Goal: Task Accomplishment & Management: Use online tool/utility

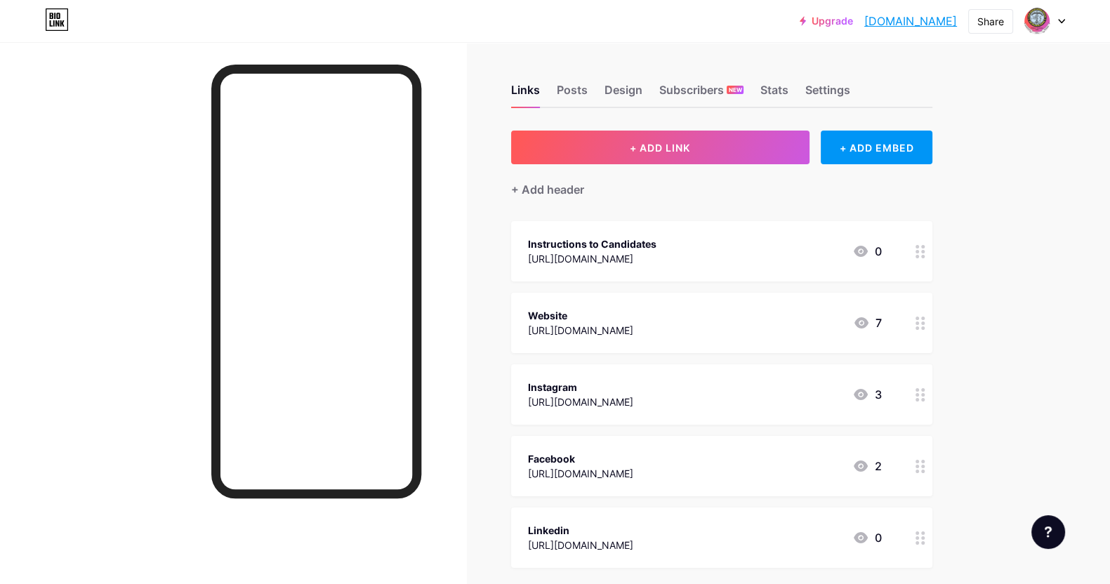
click at [656, 245] on div "Instructions to Candidates" at bounding box center [592, 244] width 128 height 15
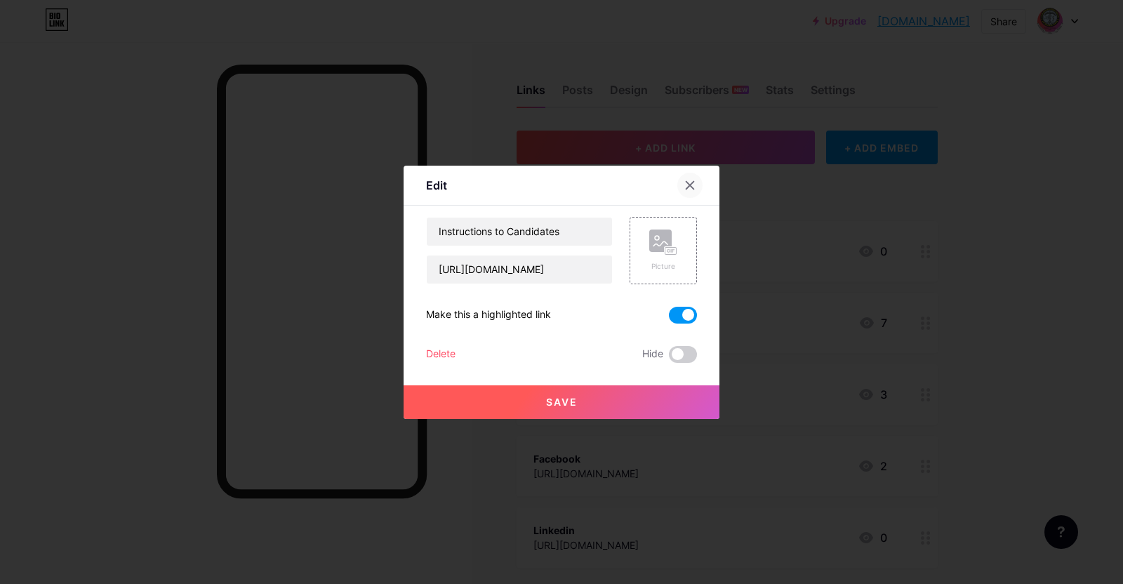
click at [686, 182] on icon at bounding box center [690, 185] width 8 height 8
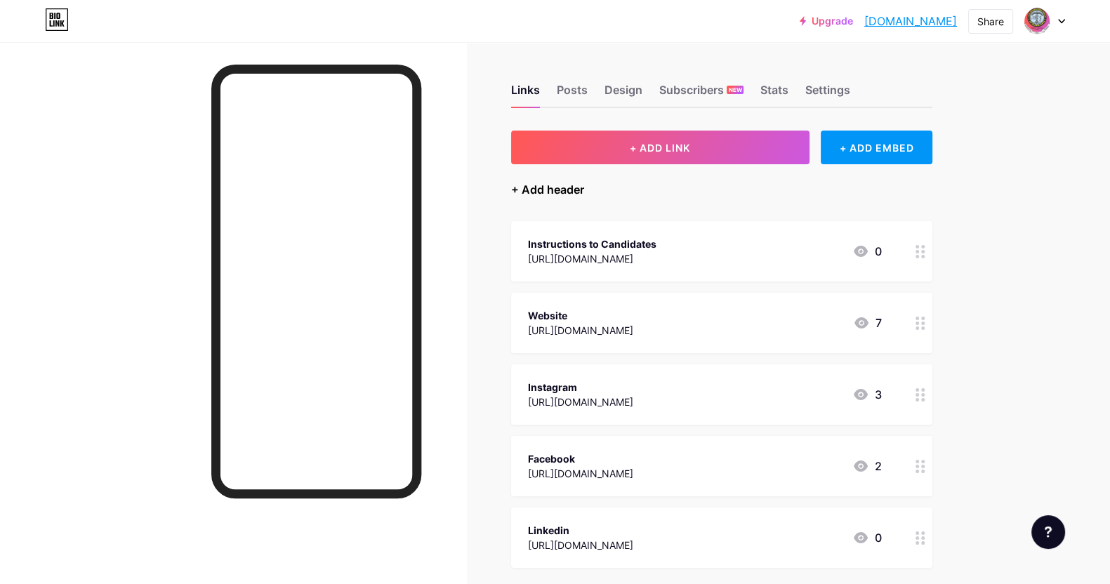
click at [545, 189] on div "+ Add header" at bounding box center [547, 189] width 73 height 17
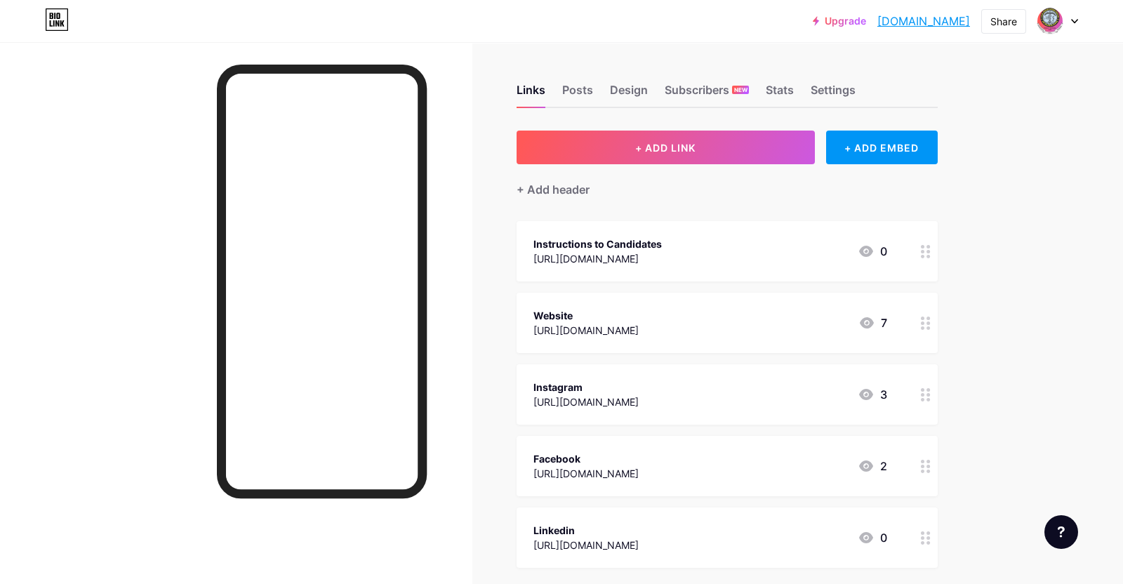
click at [685, 240] on icon at bounding box center [689, 240] width 11 height 11
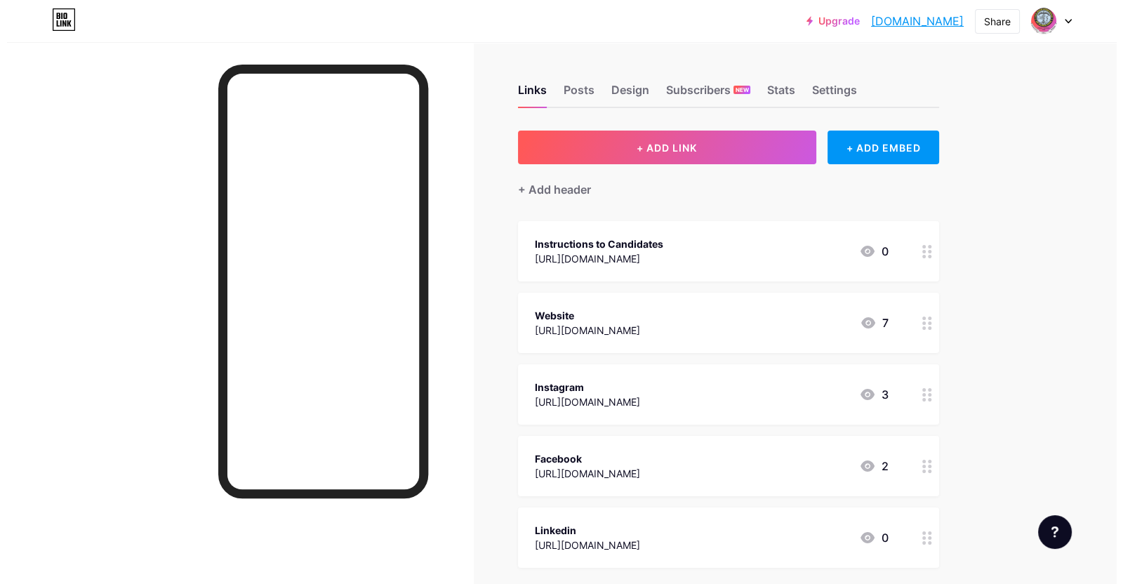
scroll to position [146, 0]
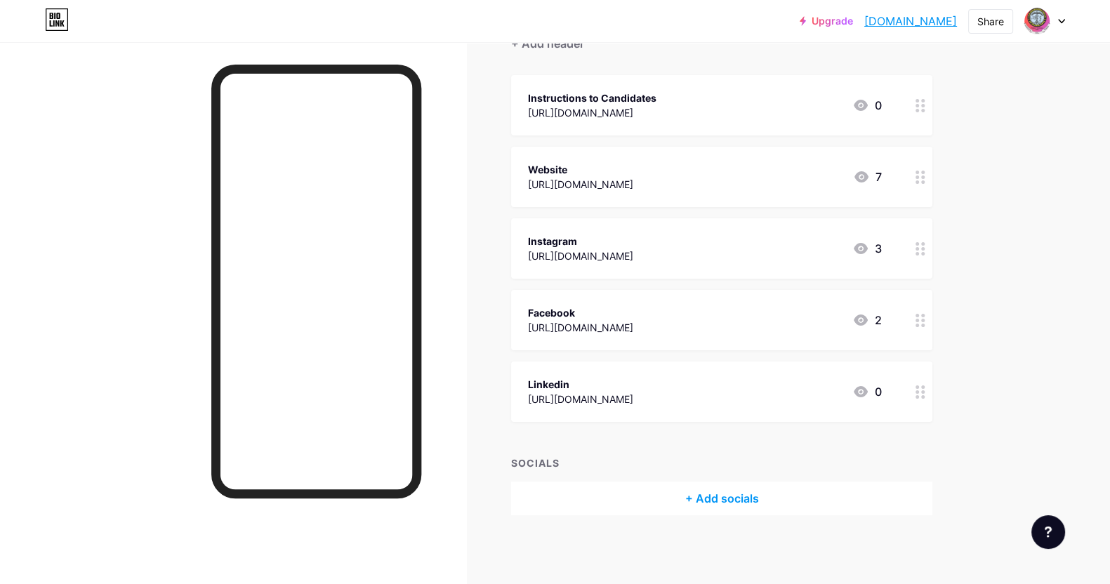
click at [724, 495] on div "+ Add socials" at bounding box center [721, 498] width 421 height 34
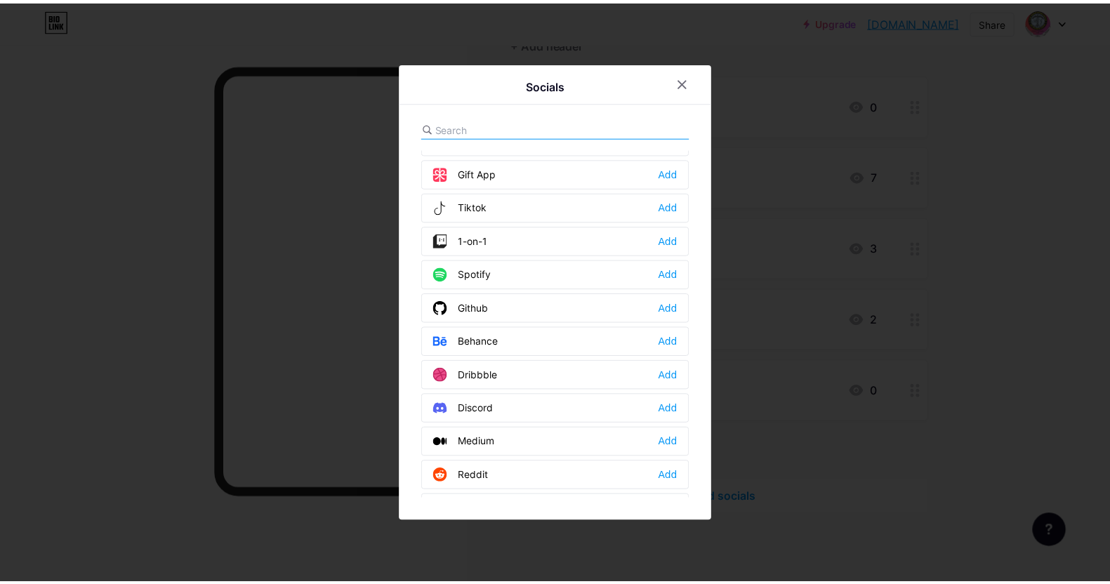
scroll to position [0, 0]
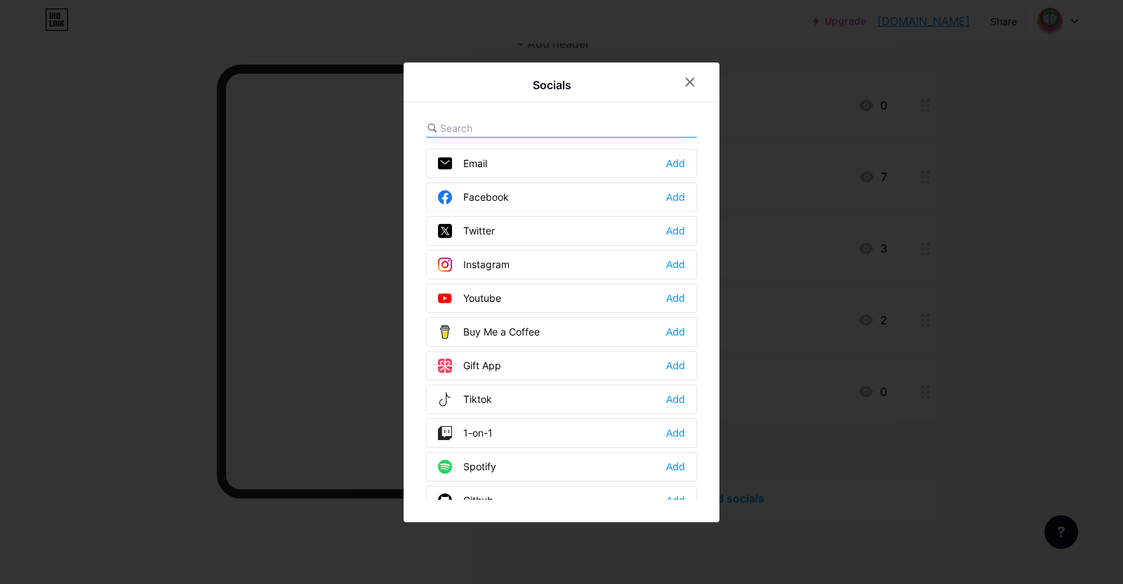
click at [513, 291] on div "Youtube Add" at bounding box center [561, 298] width 271 height 29
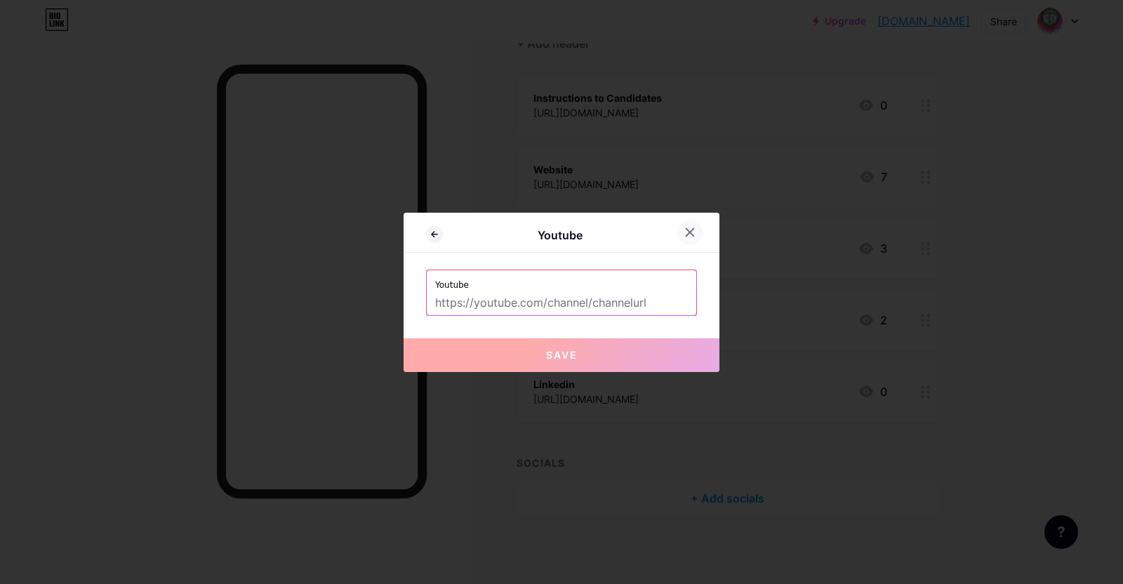
click at [684, 231] on icon at bounding box center [689, 232] width 11 height 11
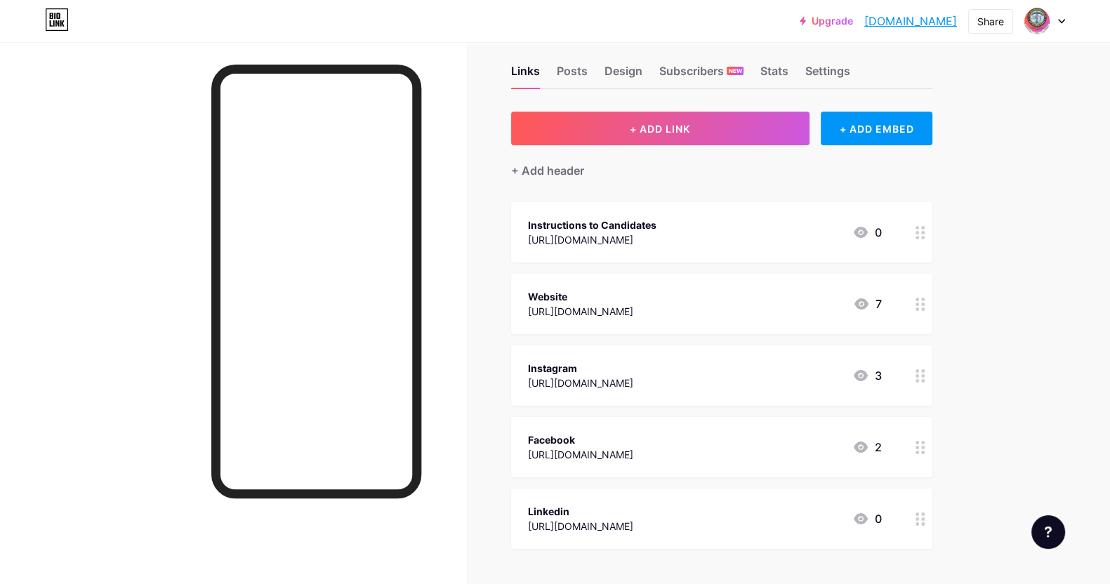
scroll to position [20, 0]
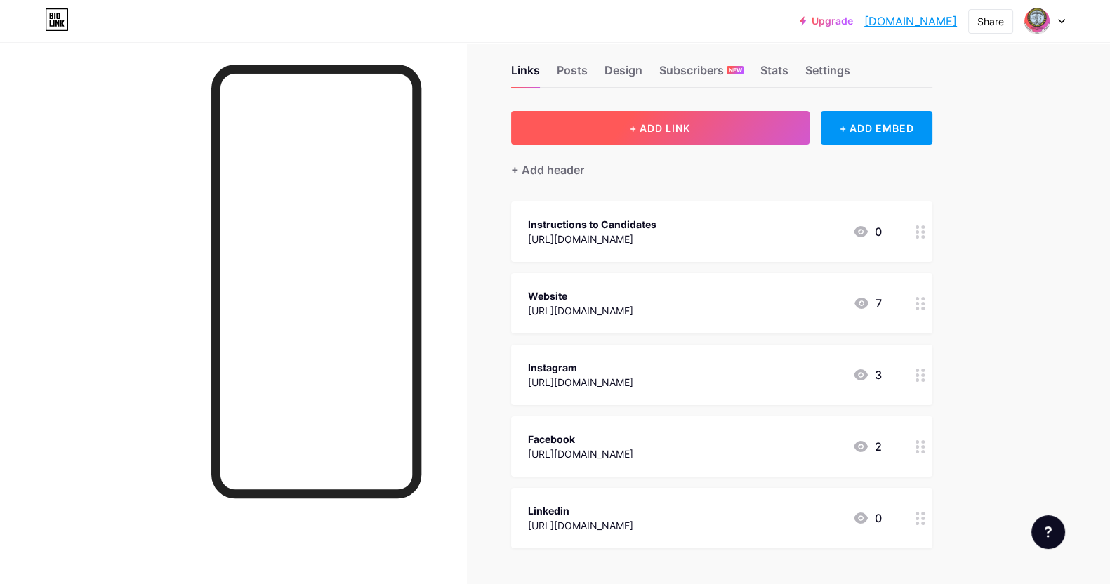
click at [731, 133] on button "+ ADD LINK" at bounding box center [660, 128] width 298 height 34
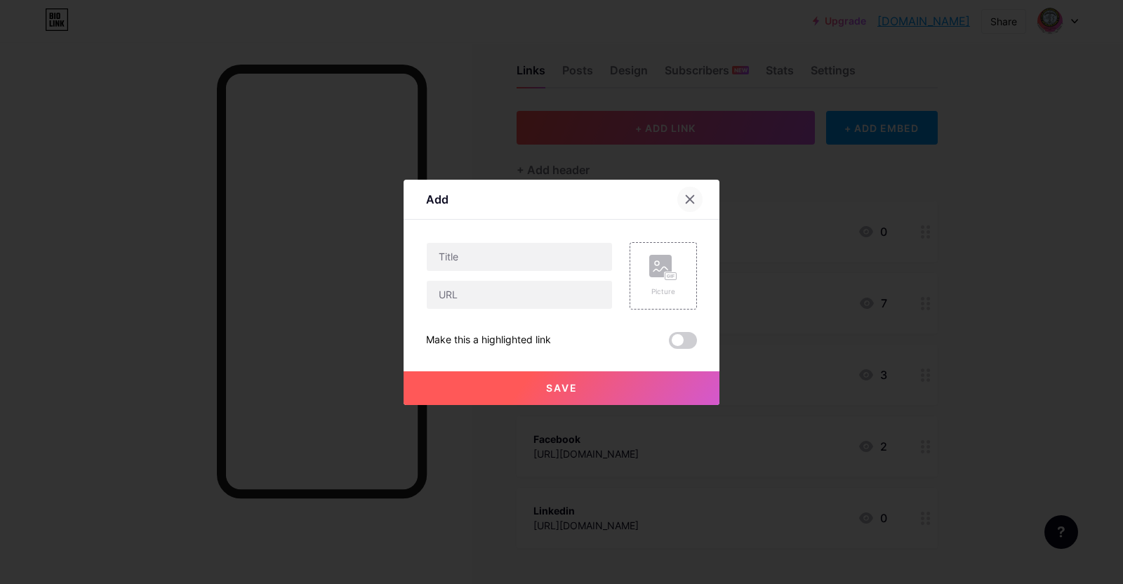
click at [684, 199] on icon at bounding box center [689, 199] width 11 height 11
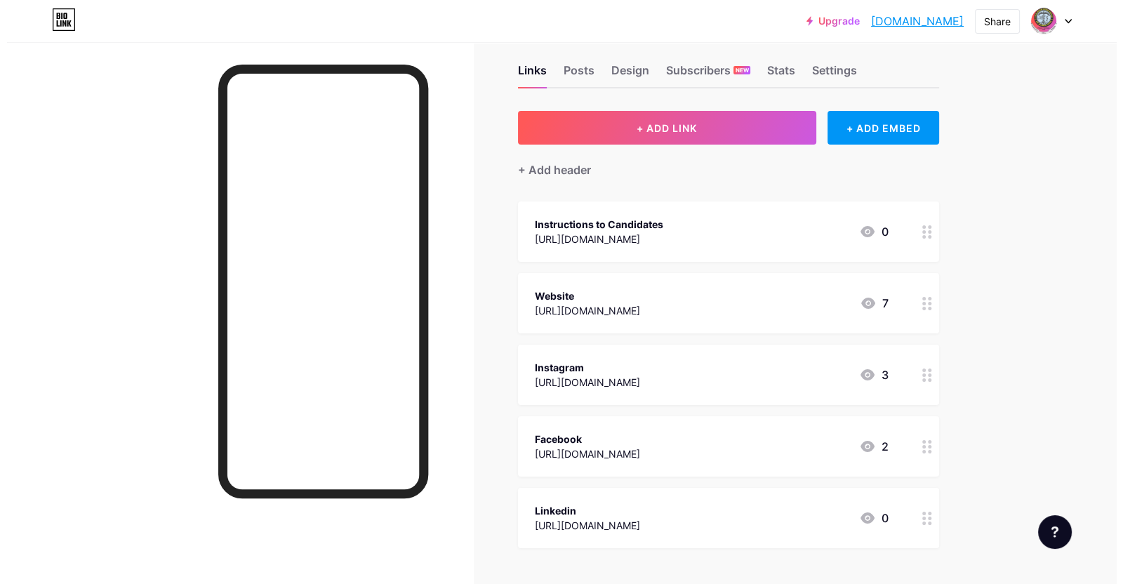
scroll to position [146, 0]
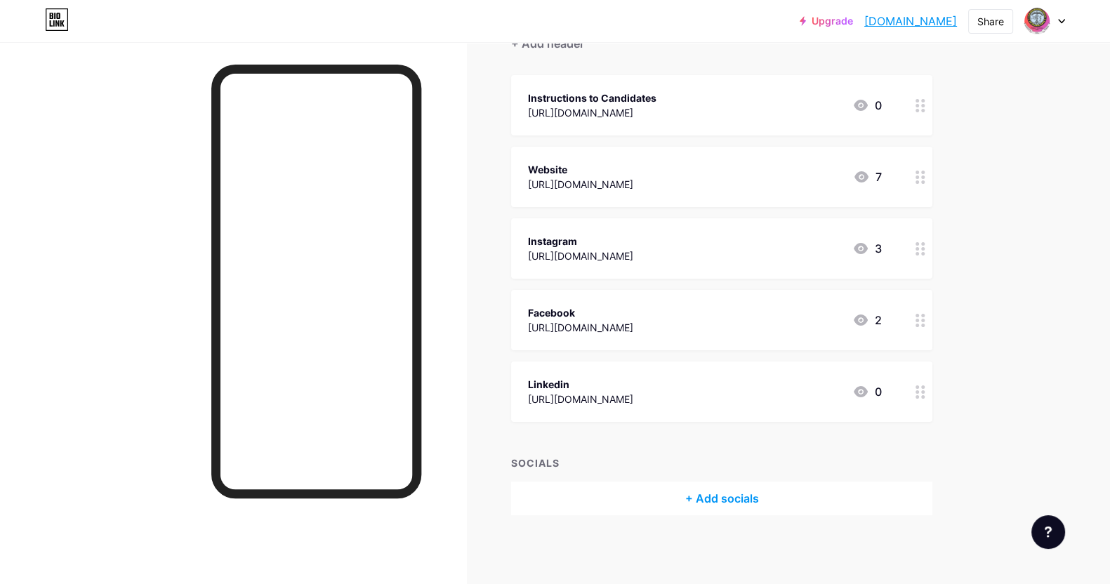
click at [748, 489] on div "+ Add socials" at bounding box center [721, 498] width 421 height 34
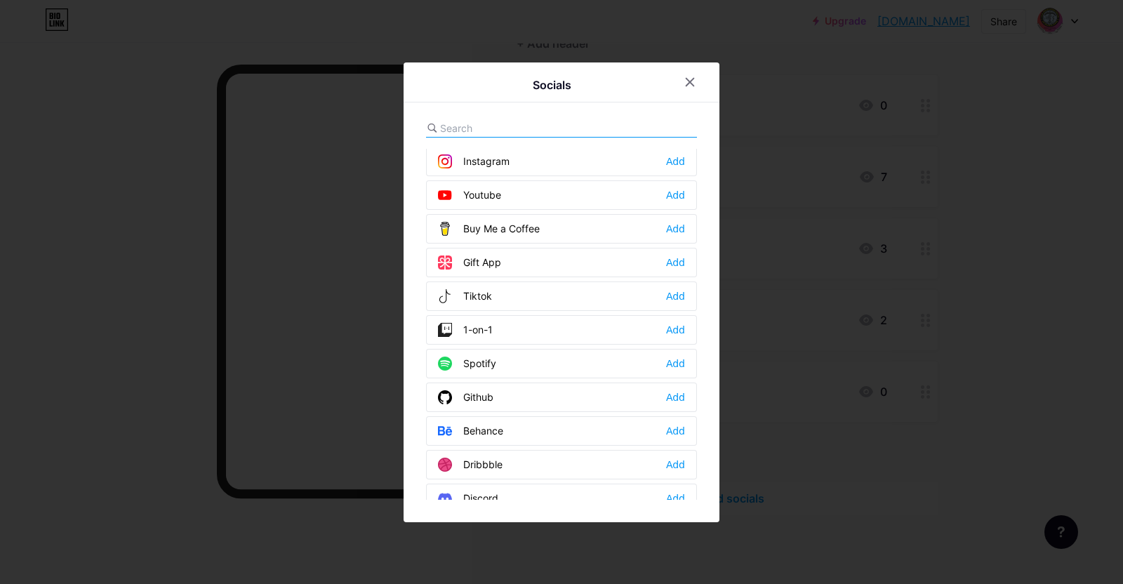
scroll to position [0, 0]
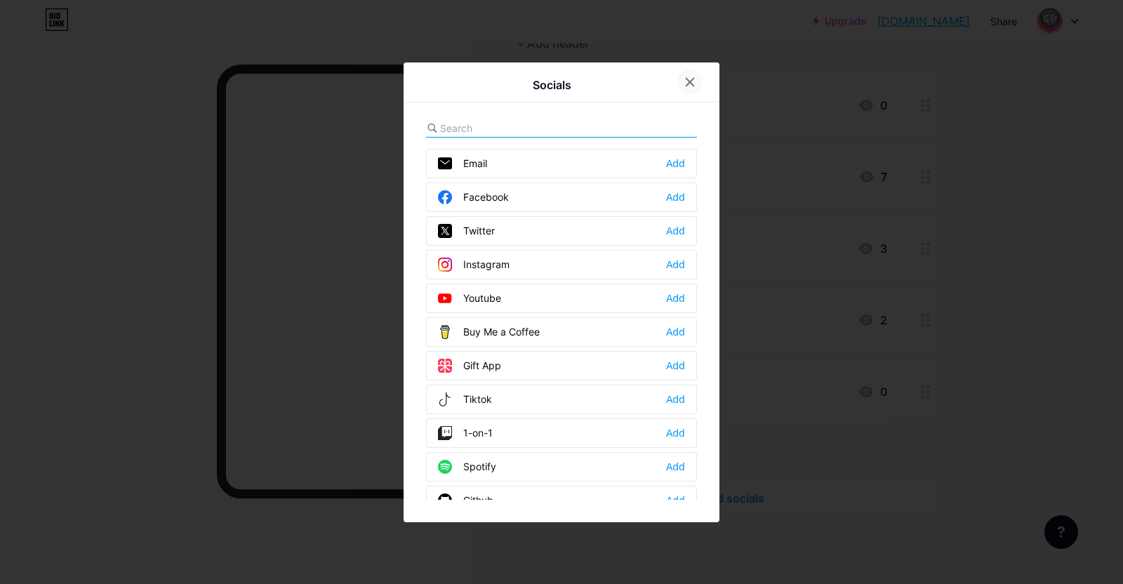
click at [691, 79] on div at bounding box center [689, 81] width 25 height 25
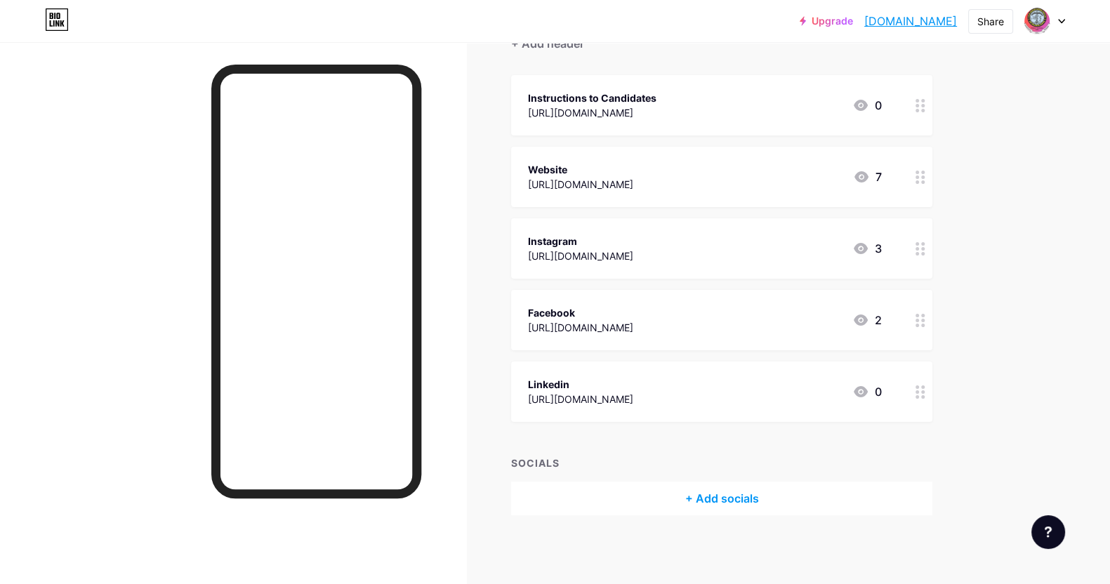
click at [618, 244] on div "Instagram" at bounding box center [580, 241] width 105 height 15
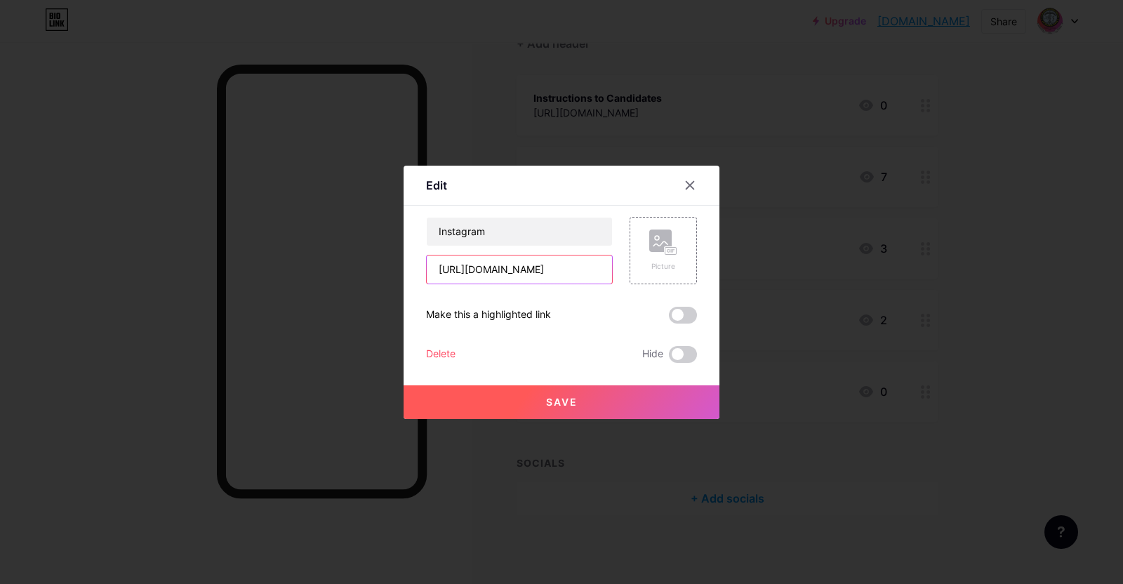
click at [524, 272] on input "[URL][DOMAIN_NAME]" at bounding box center [519, 269] width 185 height 28
click at [684, 184] on icon at bounding box center [689, 185] width 11 height 11
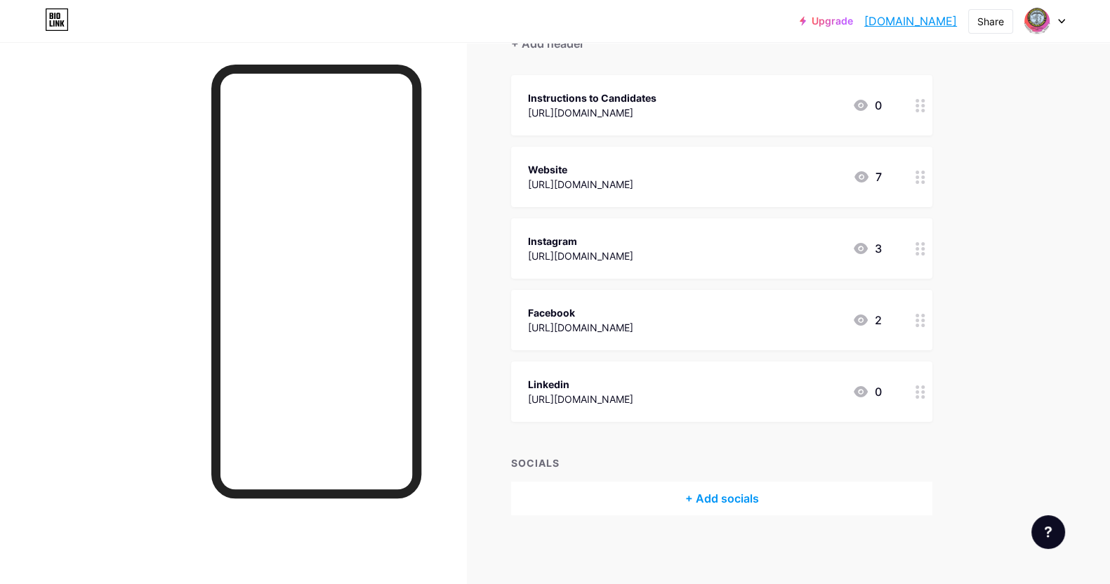
click at [785, 493] on div "+ Add socials" at bounding box center [721, 498] width 421 height 34
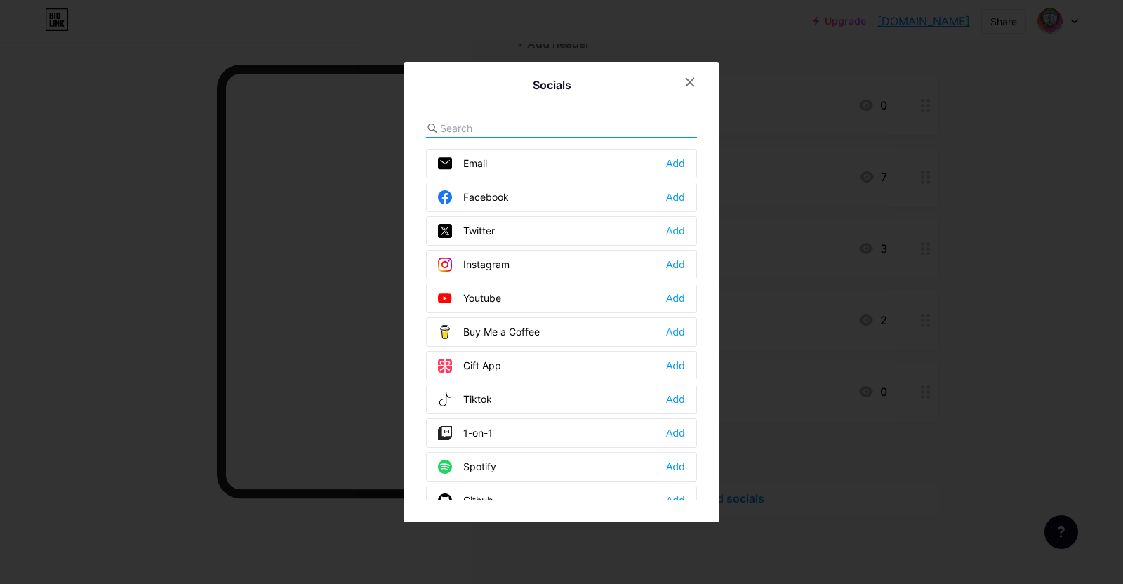
click at [486, 268] on div "Instagram" at bounding box center [474, 265] width 72 height 14
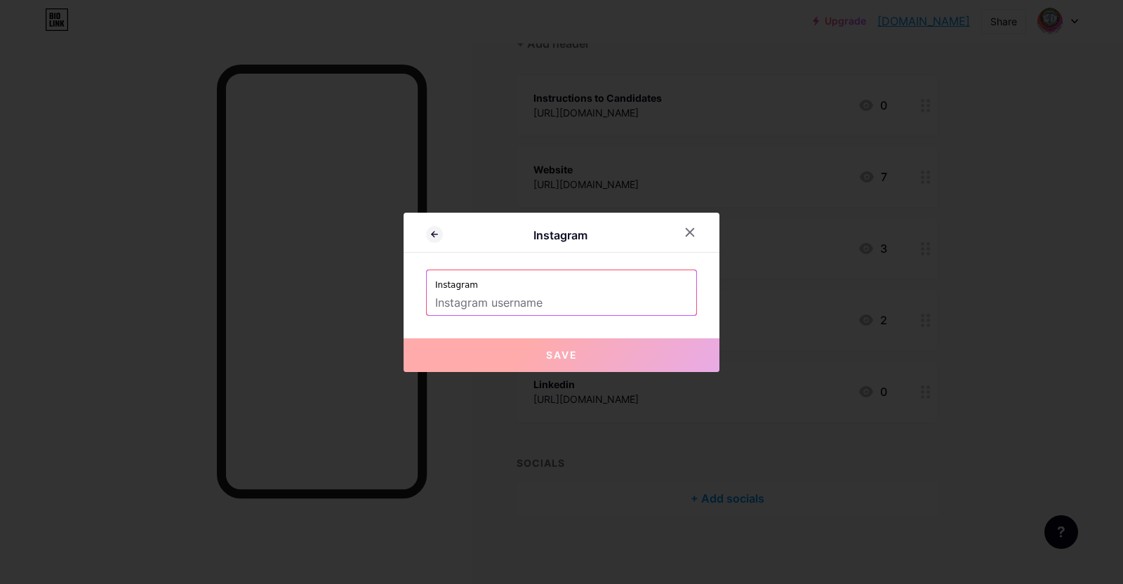
click at [481, 306] on input "text" at bounding box center [561, 303] width 253 height 24
paste input "[URL][DOMAIN_NAME]"
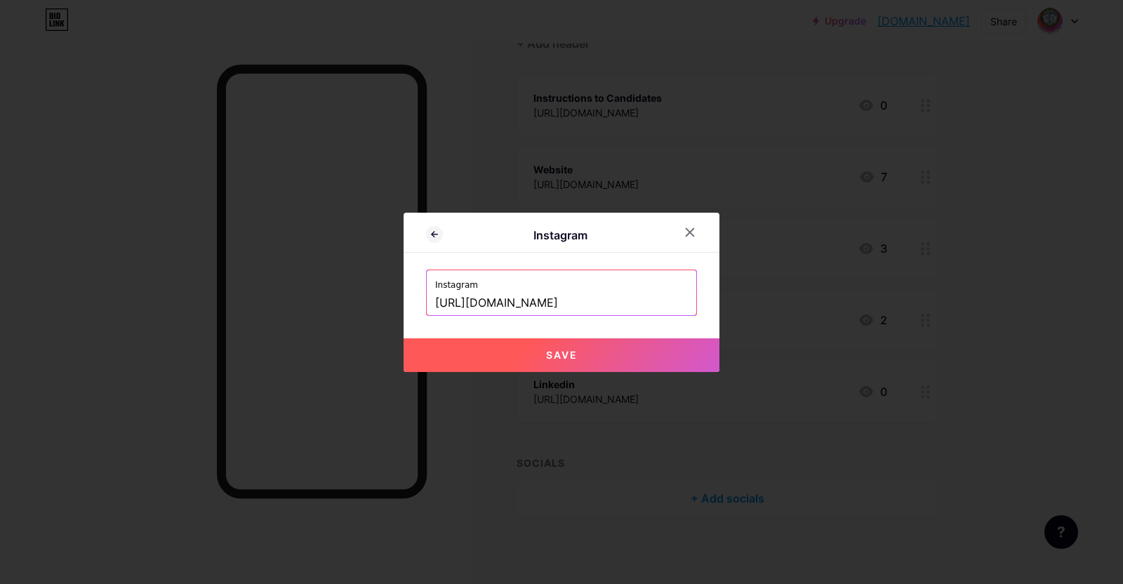
click at [619, 349] on button "Save" at bounding box center [562, 355] width 316 height 34
type input "[URL][DOMAIN_NAME][DOMAIN_NAME]"
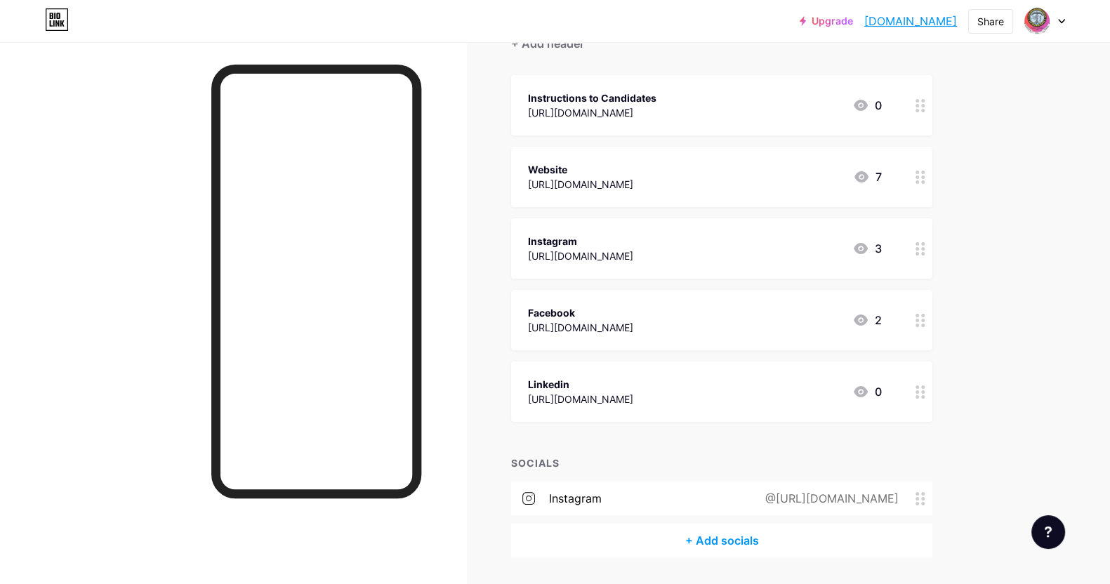
click at [925, 492] on icon at bounding box center [920, 498] width 10 height 13
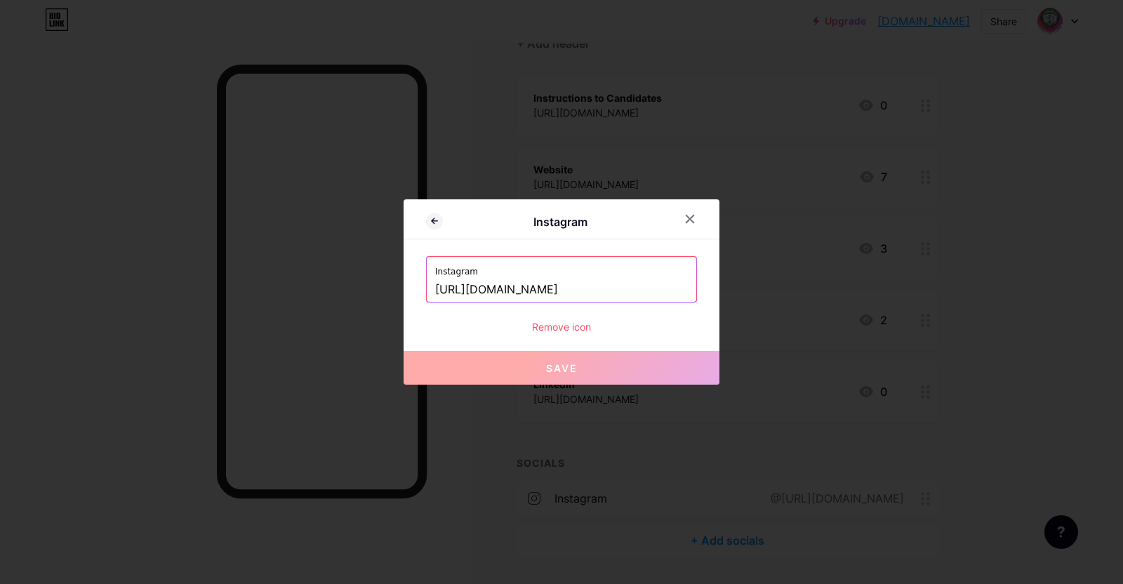
click at [565, 323] on div "Remove icon" at bounding box center [561, 326] width 271 height 15
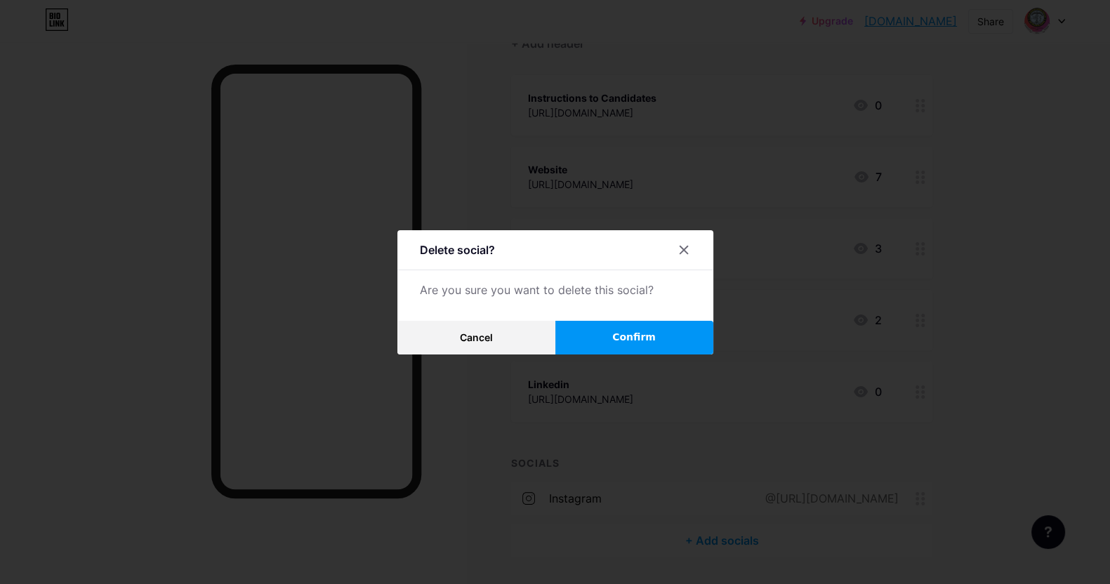
click at [648, 335] on span "Confirm" at bounding box center [634, 337] width 44 height 15
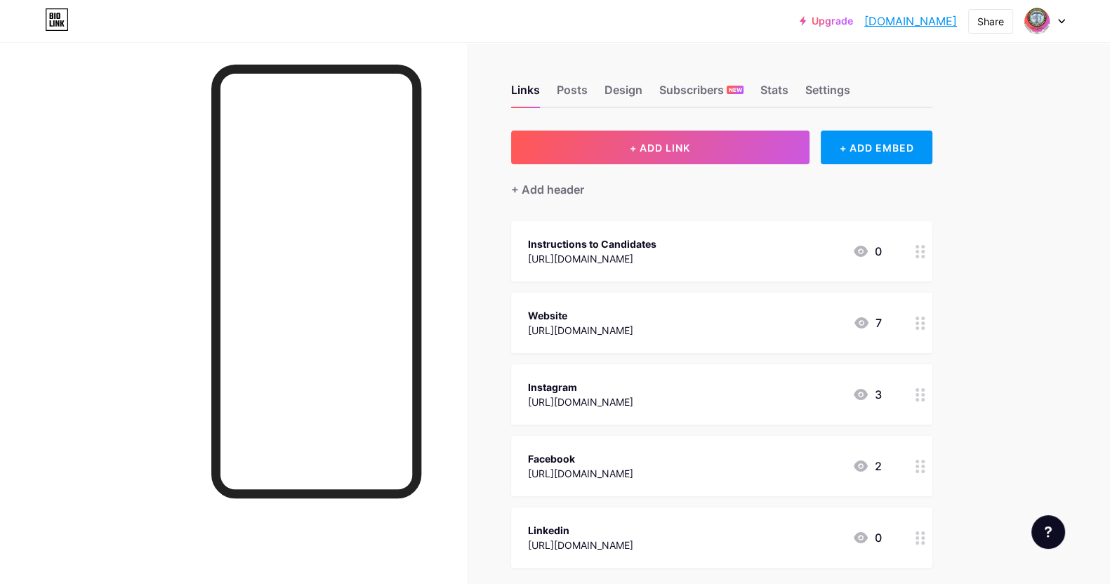
click at [1067, 248] on div "Upgrade srmuniversity.b... [DOMAIN_NAME] Share Switch accounts [GEOGRAPHIC_DATA…" at bounding box center [555, 365] width 1110 height 731
click at [656, 251] on div "[URL][DOMAIN_NAME]" at bounding box center [592, 258] width 128 height 15
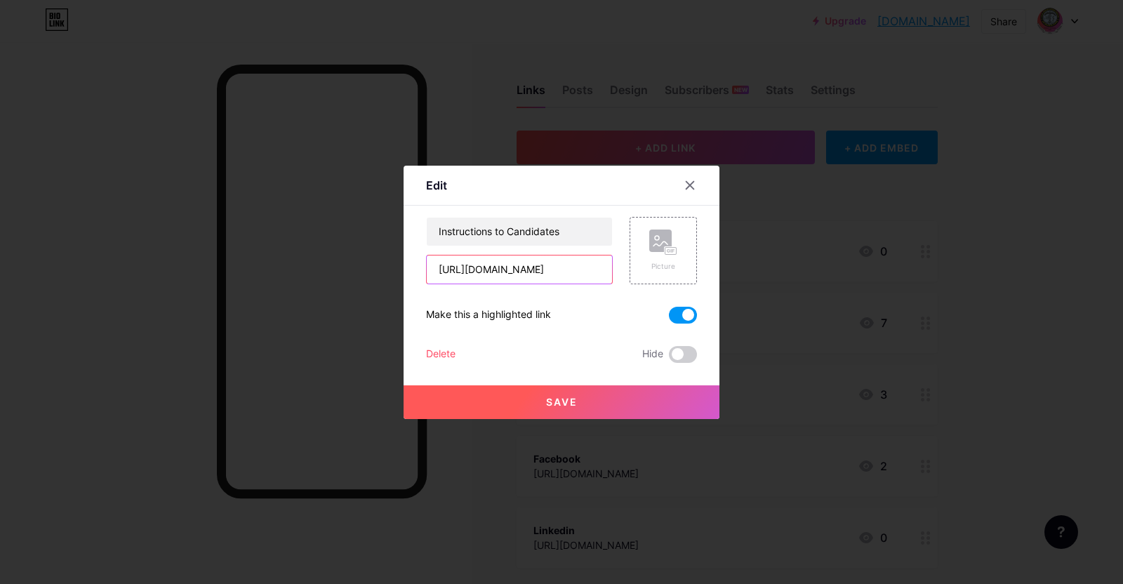
click at [566, 266] on input "[URL][DOMAIN_NAME]" at bounding box center [519, 269] width 185 height 28
click at [684, 187] on icon at bounding box center [689, 185] width 11 height 11
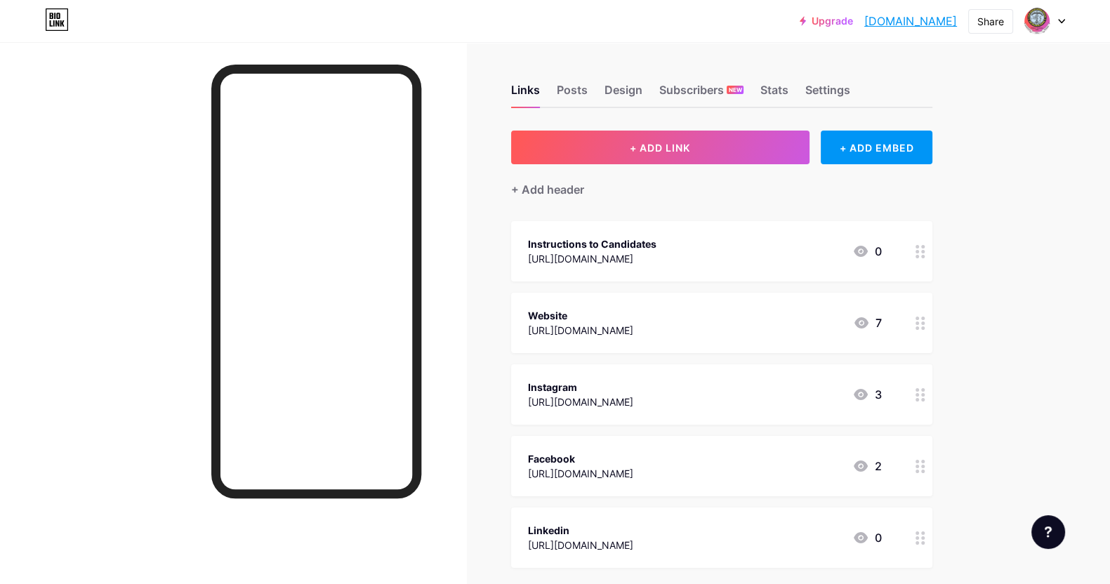
click at [1018, 141] on div "Upgrade srmuniversity.b... [DOMAIN_NAME] Share Switch accounts [GEOGRAPHIC_DATA…" at bounding box center [555, 365] width 1110 height 731
